Goal: Find specific page/section: Find specific page/section

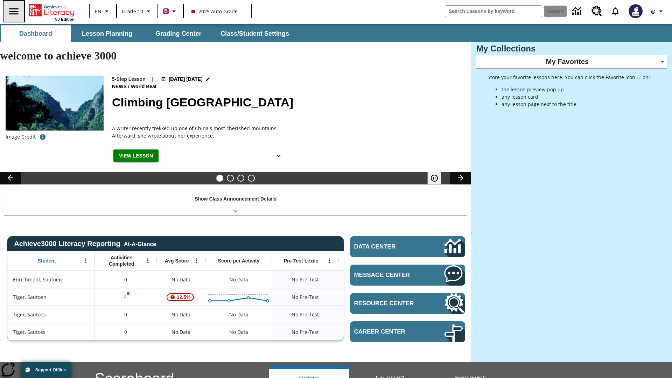
click at [13, 11] on icon "Open side menu" at bounding box center [13, 11] width 9 height 6
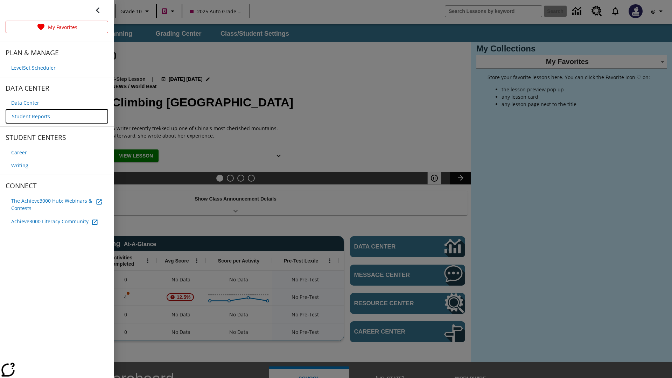
click at [30, 115] on span "Student Reports" at bounding box center [31, 116] width 38 height 7
